Goal: Transaction & Acquisition: Subscribe to service/newsletter

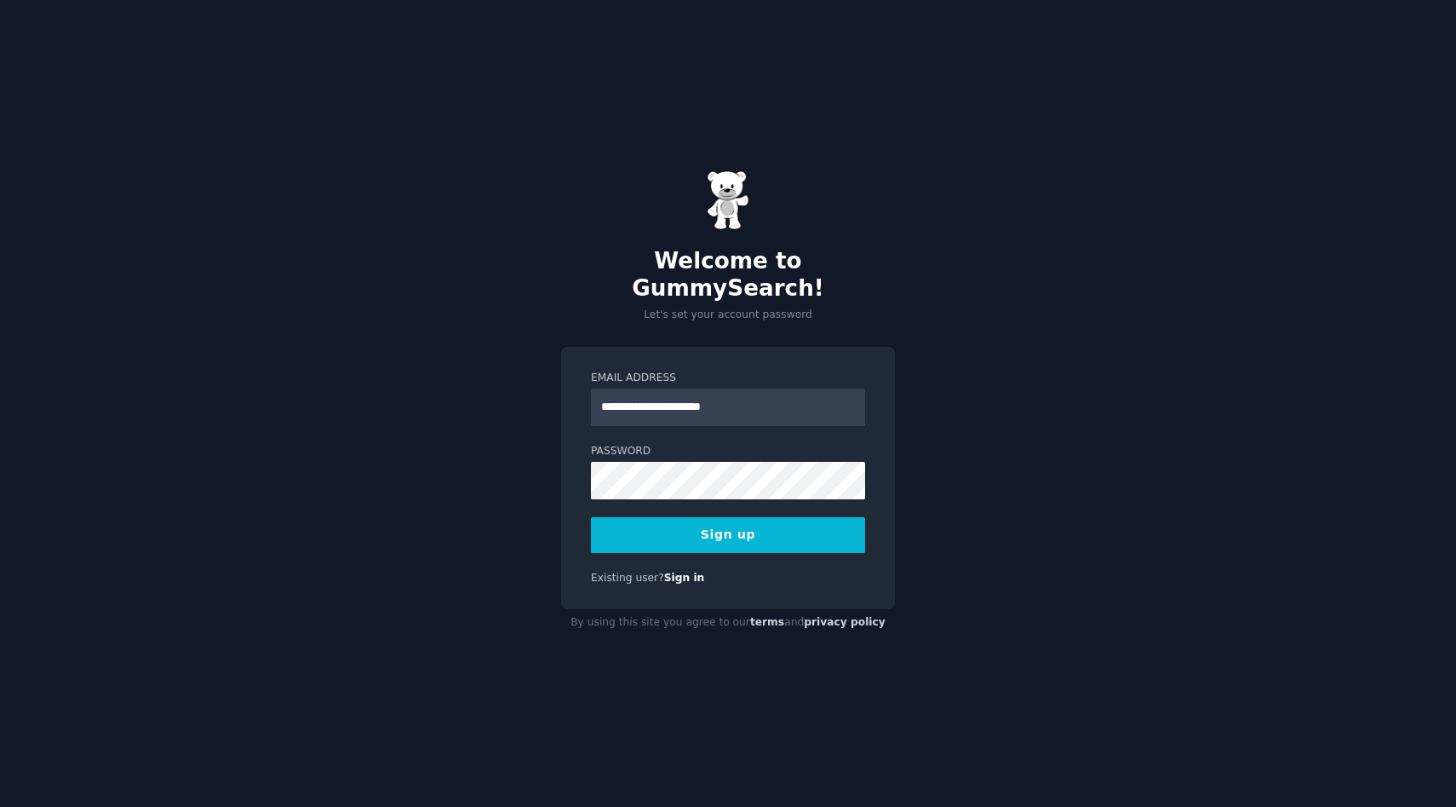
type input "**********"
click at [591, 517] on button "Sign up" at bounding box center [728, 535] width 274 height 36
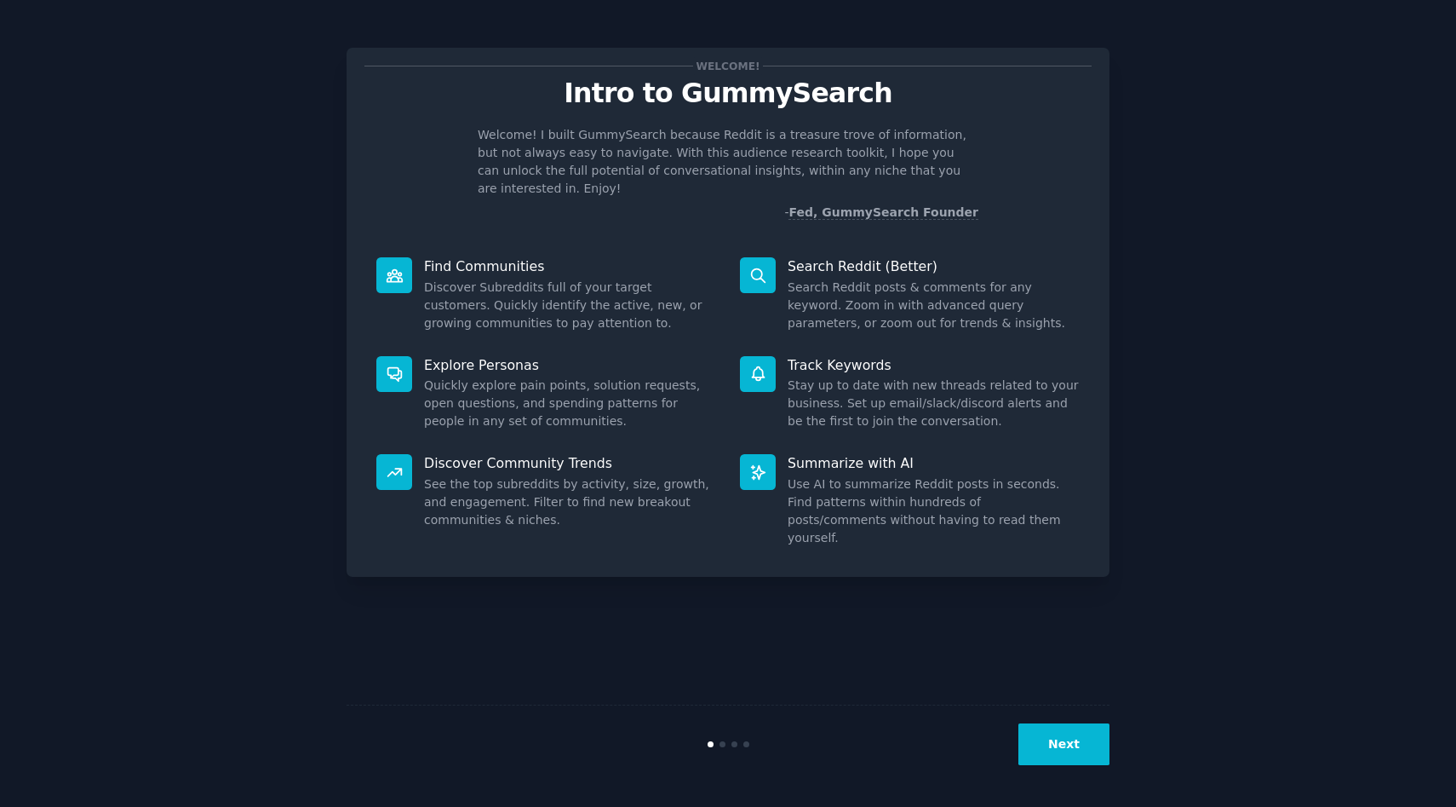
click at [1074, 761] on button "Next" at bounding box center [1064, 744] width 91 height 42
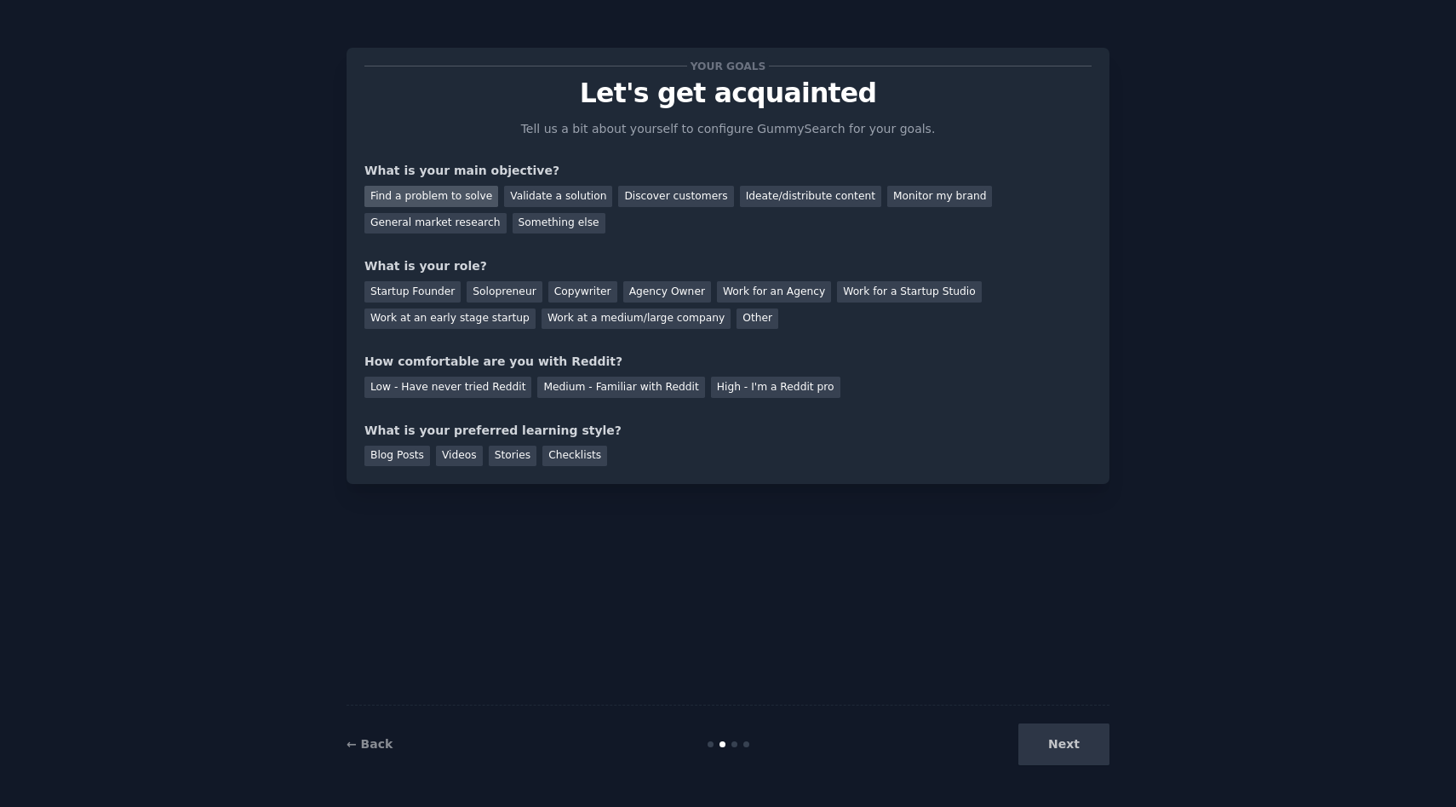
click at [422, 202] on div "Find a problem to solve" at bounding box center [432, 196] width 134 height 21
click at [678, 200] on div "Discover customers" at bounding box center [675, 196] width 115 height 21
click at [473, 196] on div "Find a problem to solve" at bounding box center [432, 196] width 134 height 21
click at [737, 325] on div "Other" at bounding box center [758, 318] width 42 height 21
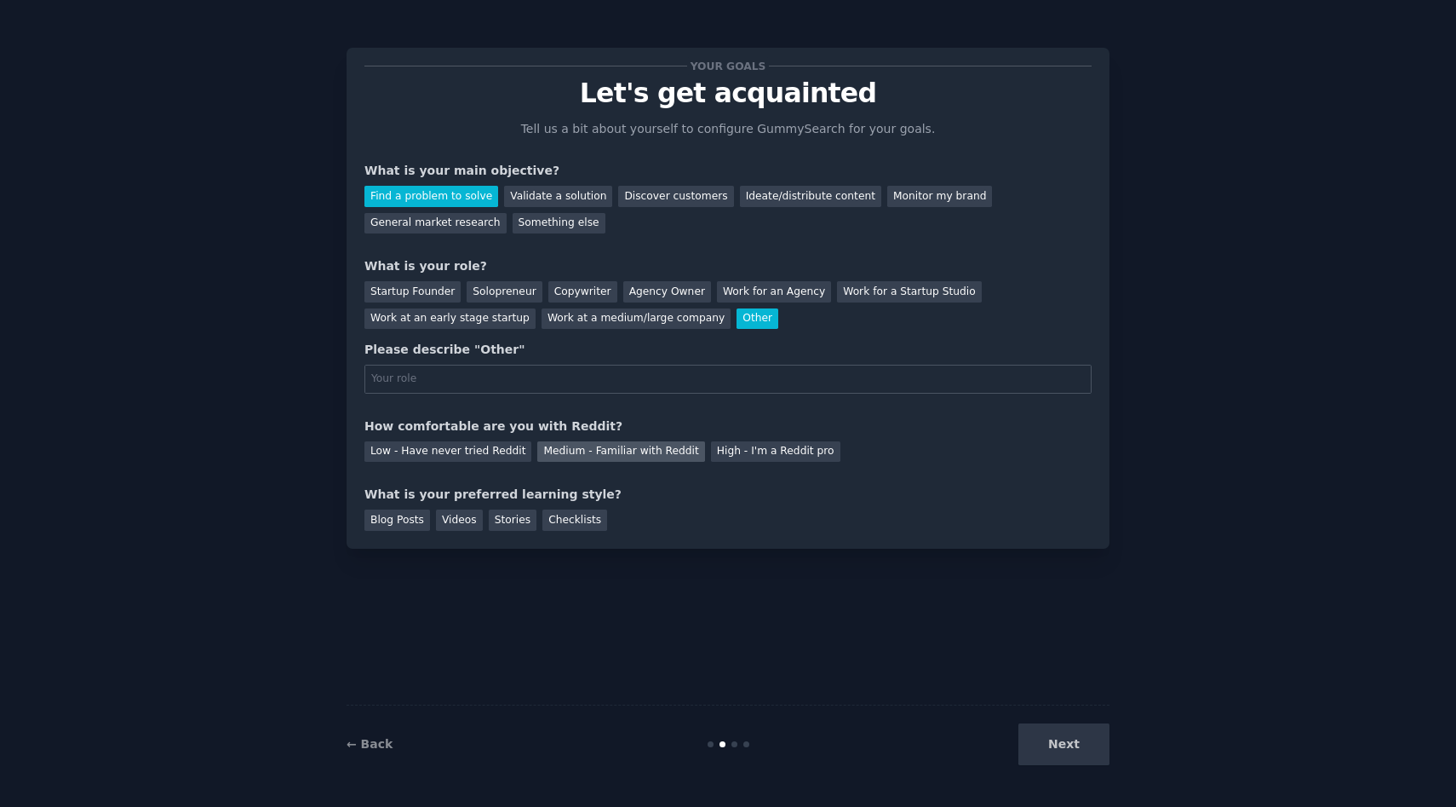
click at [570, 457] on div "Medium - Familiar with Reddit" at bounding box center [620, 451] width 167 height 21
click at [459, 526] on div "Videos" at bounding box center [459, 519] width 47 height 21
click at [508, 524] on div "Stories" at bounding box center [513, 519] width 48 height 21
click at [461, 524] on div "Videos" at bounding box center [459, 519] width 47 height 21
click at [1049, 738] on div "Next" at bounding box center [982, 744] width 255 height 42
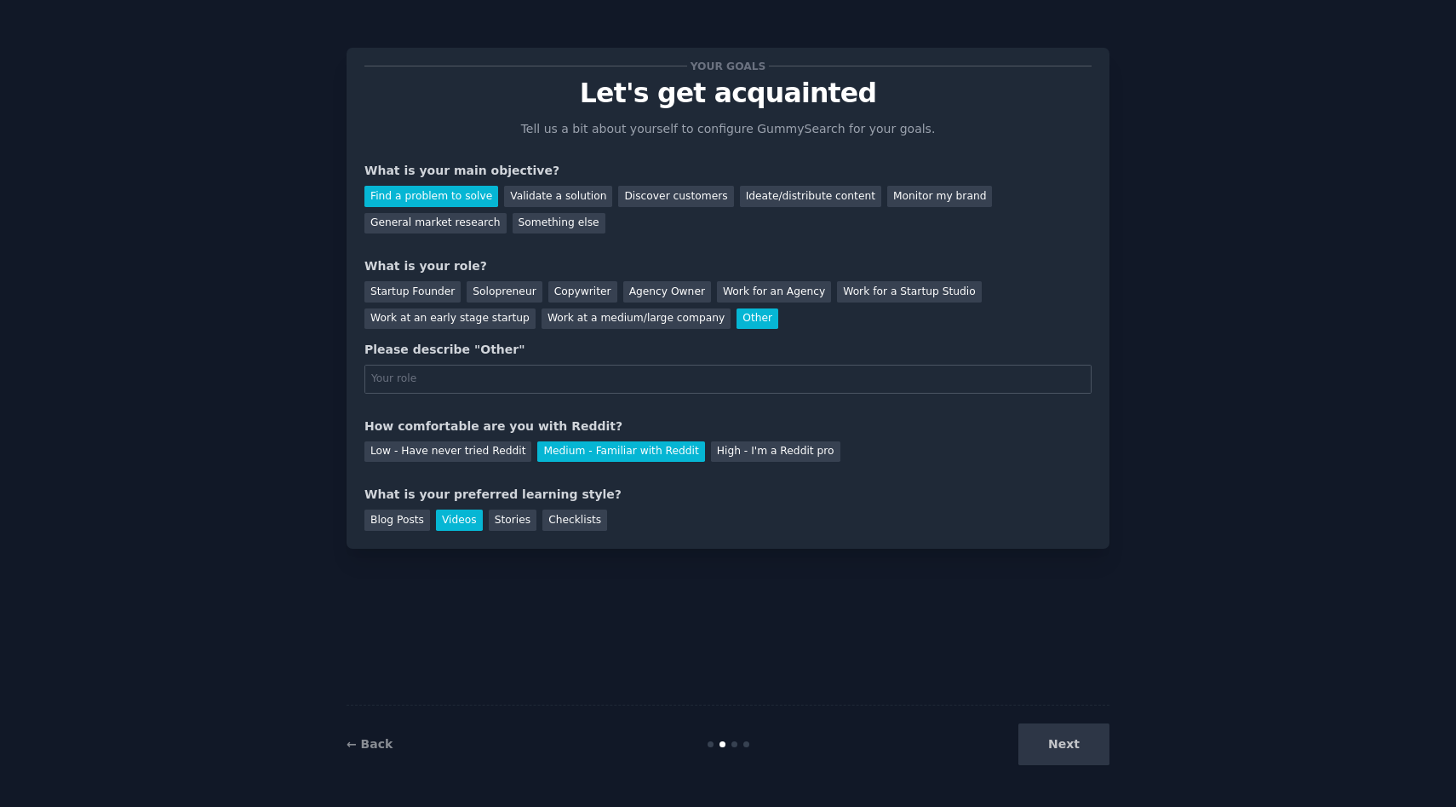
click at [1079, 749] on div "Next" at bounding box center [982, 744] width 255 height 42
click at [1060, 746] on div "Next" at bounding box center [982, 744] width 255 height 42
click at [1066, 745] on div "Next" at bounding box center [982, 744] width 255 height 42
click at [503, 296] on div "Solopreneur" at bounding box center [504, 291] width 75 height 21
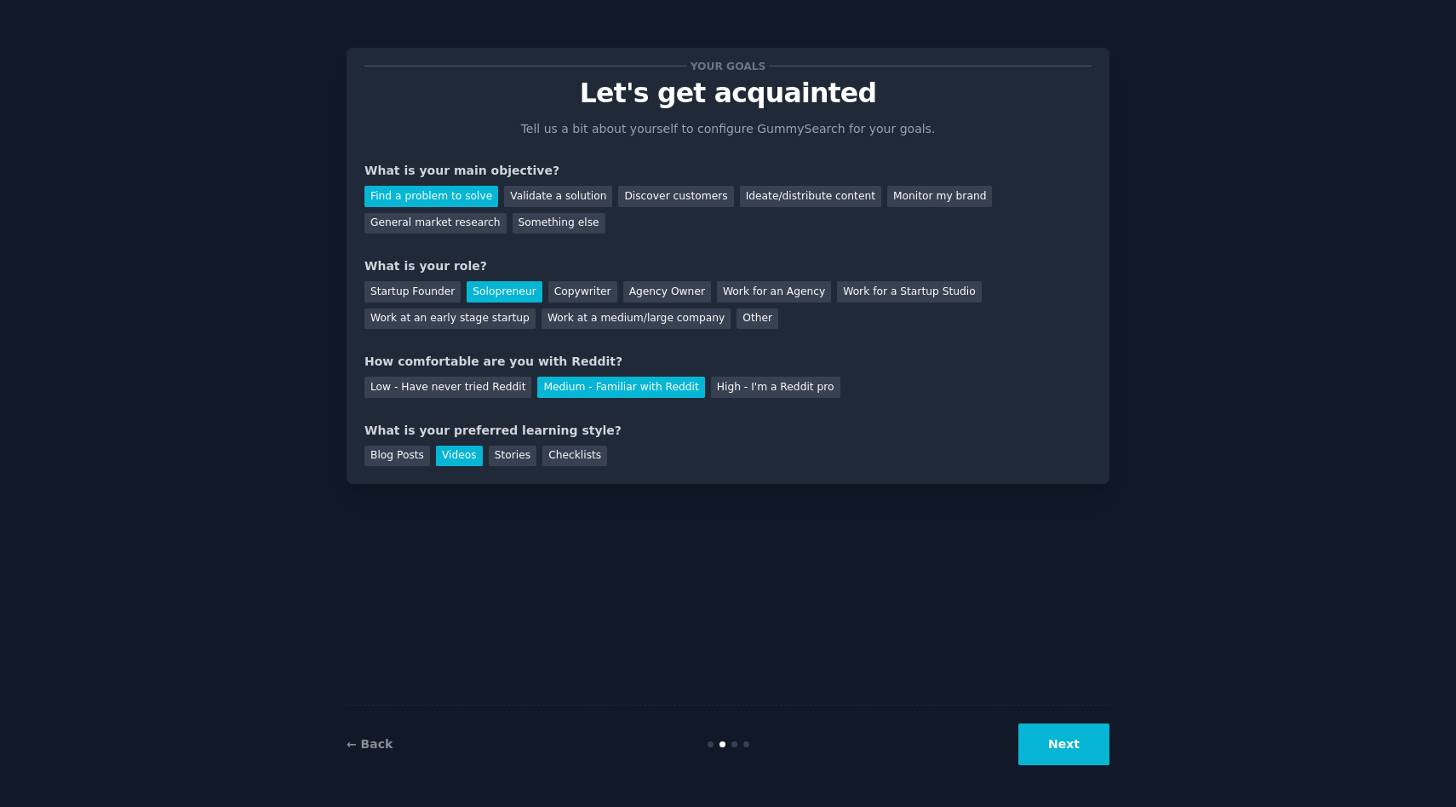
click at [1058, 745] on button "Next" at bounding box center [1064, 744] width 91 height 42
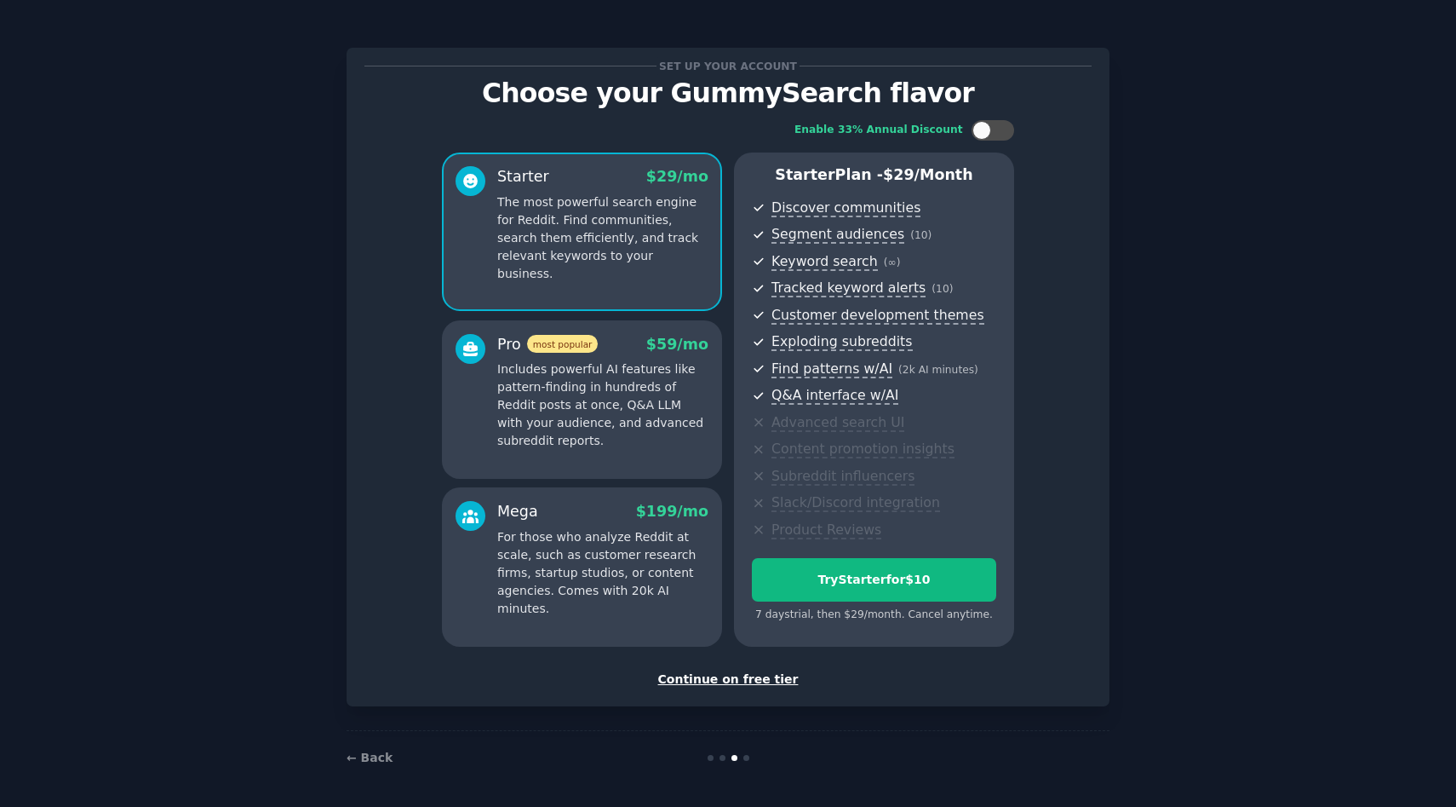
click at [723, 675] on div "Continue on free tier" at bounding box center [728, 679] width 727 height 18
